Goal: Check status: Check status

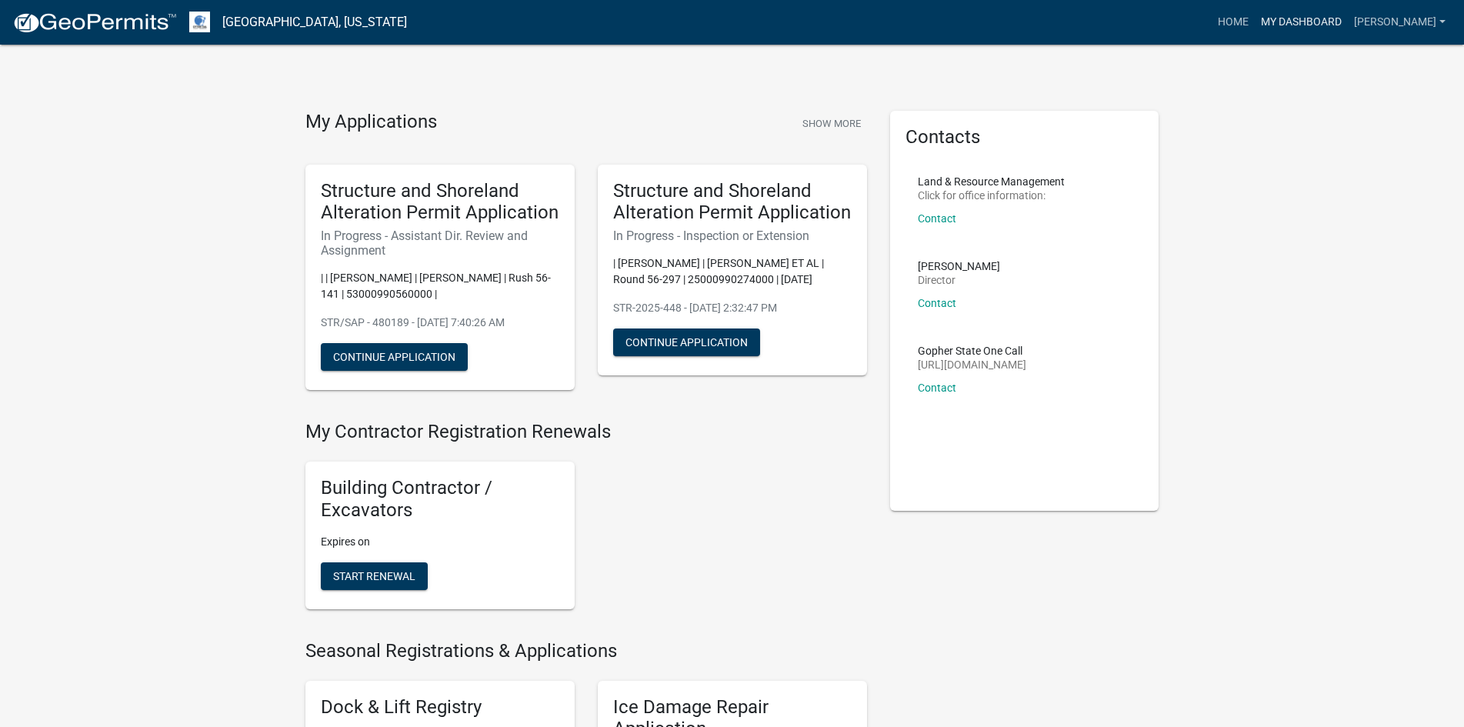
click at [1275, 22] on link "My Dashboard" at bounding box center [1300, 22] width 93 height 29
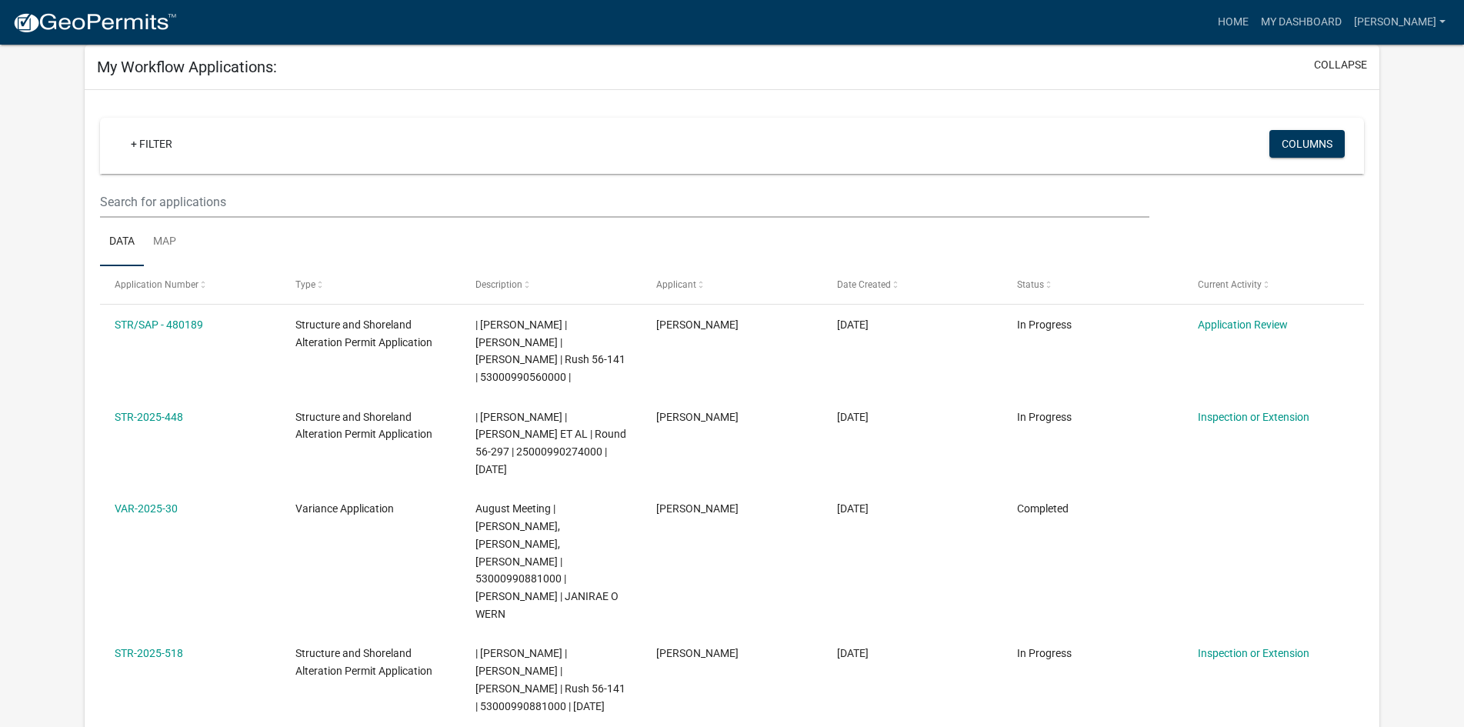
scroll to position [154, 0]
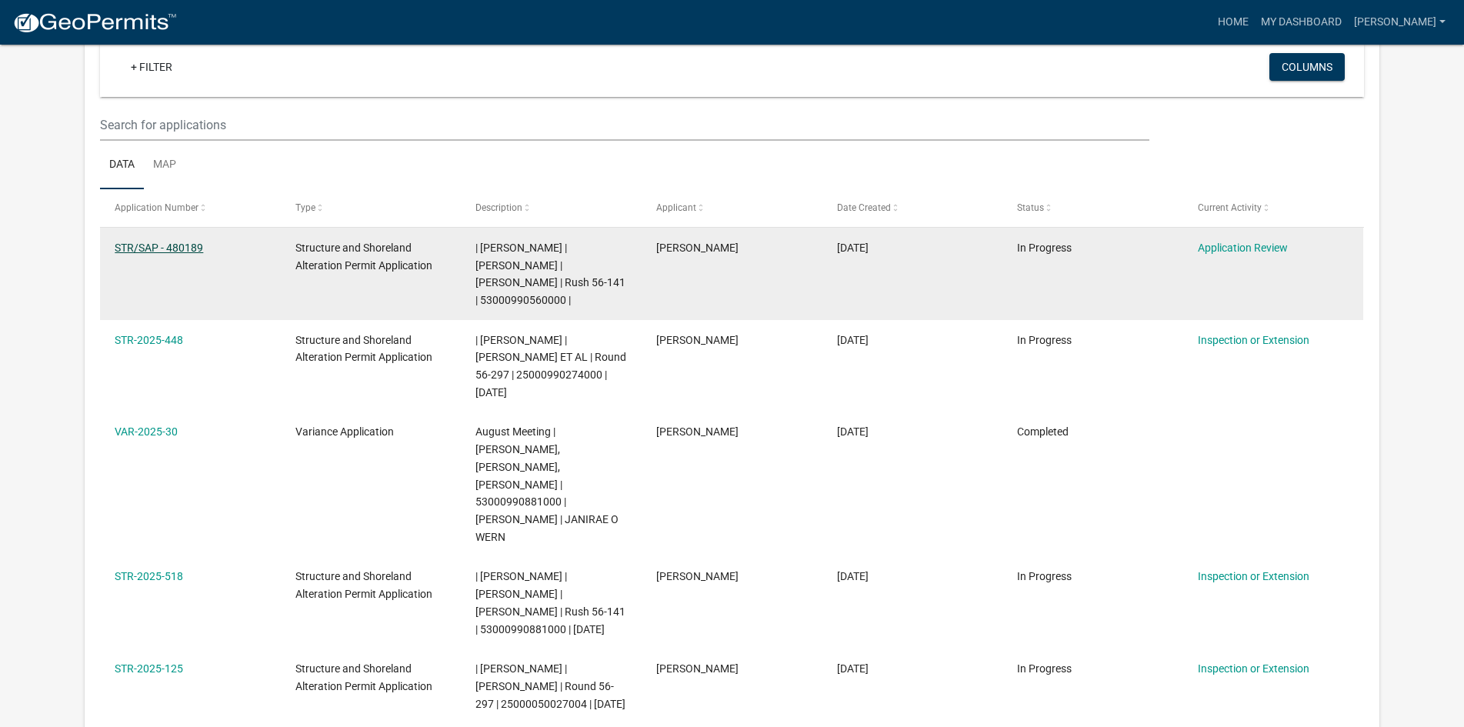
click at [132, 244] on link "STR/SAP - 480189" at bounding box center [159, 247] width 88 height 12
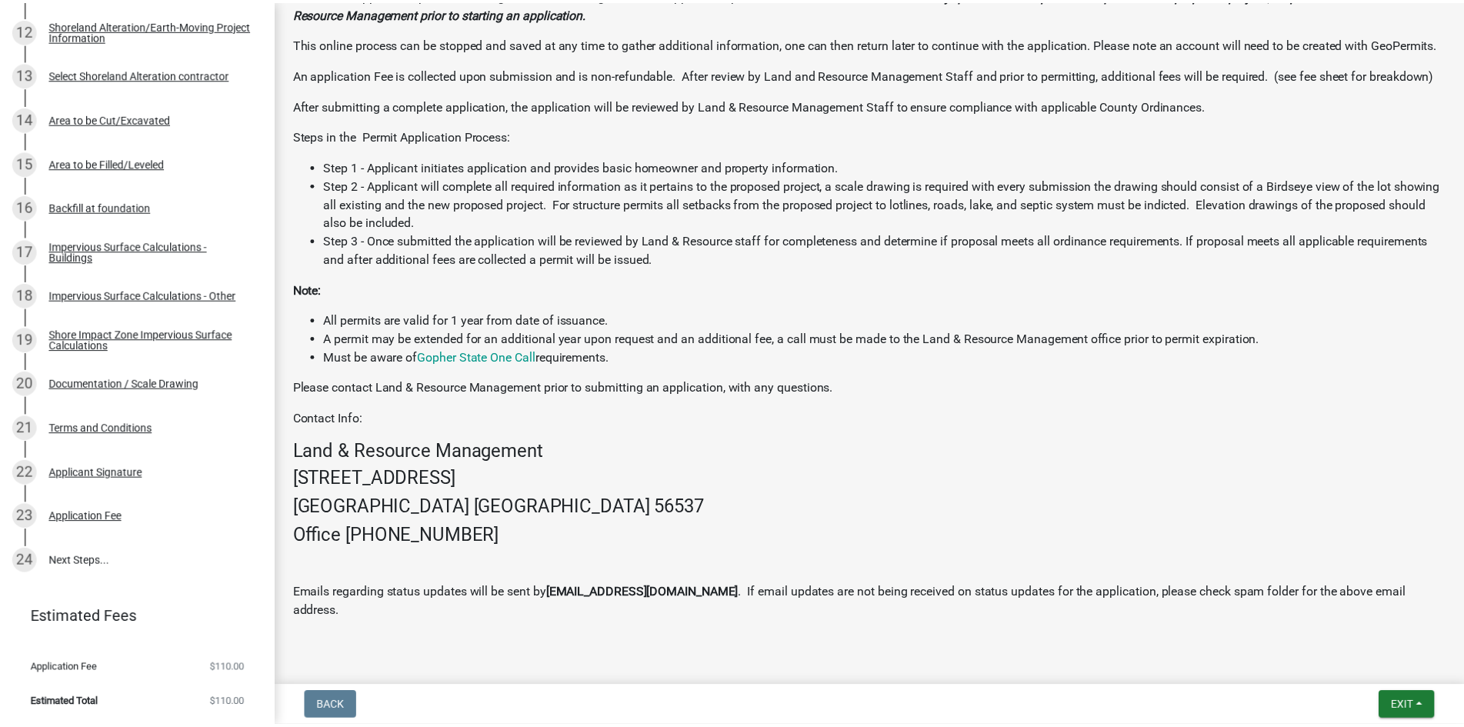
scroll to position [428, 0]
